Goal: Obtain resource: Obtain resource

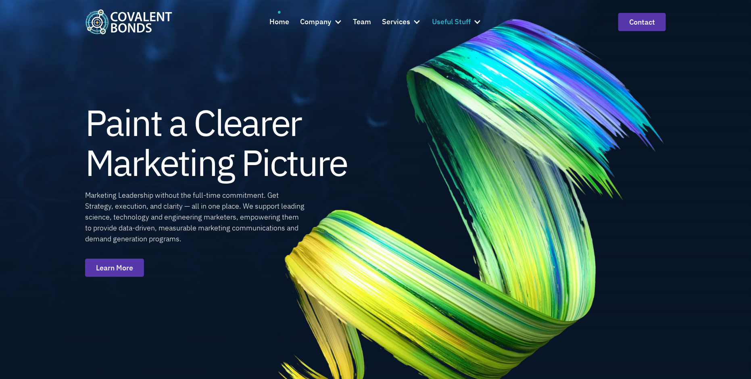
click at [469, 22] on div "Useful Stuff" at bounding box center [451, 22] width 39 height 12
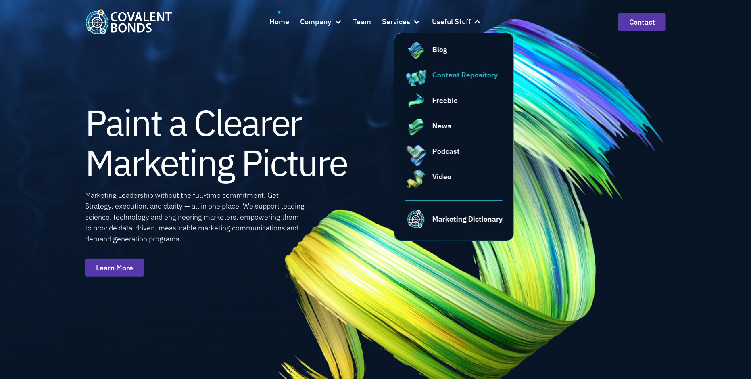
click at [459, 73] on div "Content Repository" at bounding box center [464, 74] width 65 height 11
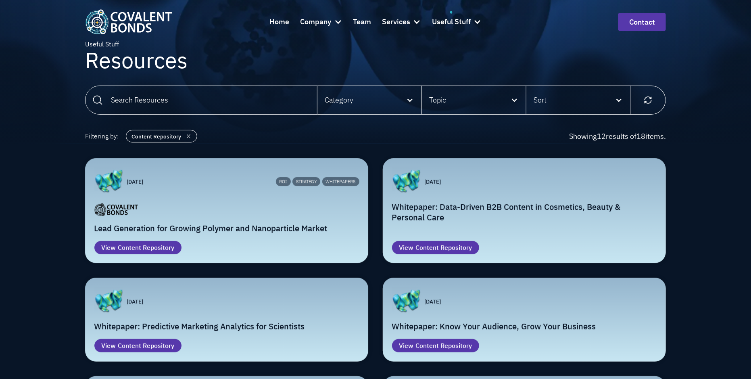
scroll to position [33, 0]
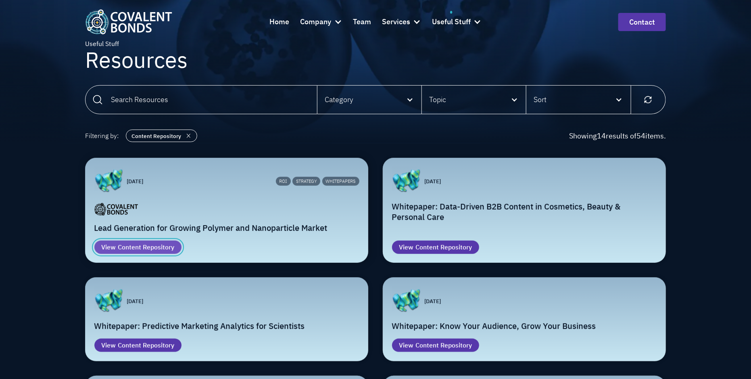
click at [146, 247] on div "Content Repository" at bounding box center [146, 247] width 56 height 10
